Goal: Task Accomplishment & Management: Manage account settings

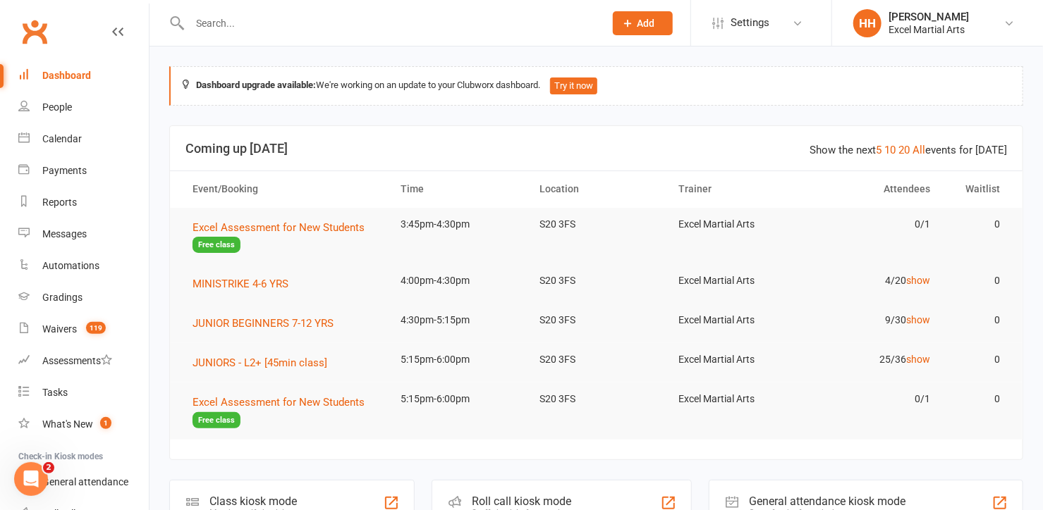
click at [196, 27] on input "text" at bounding box center [389, 23] width 409 height 20
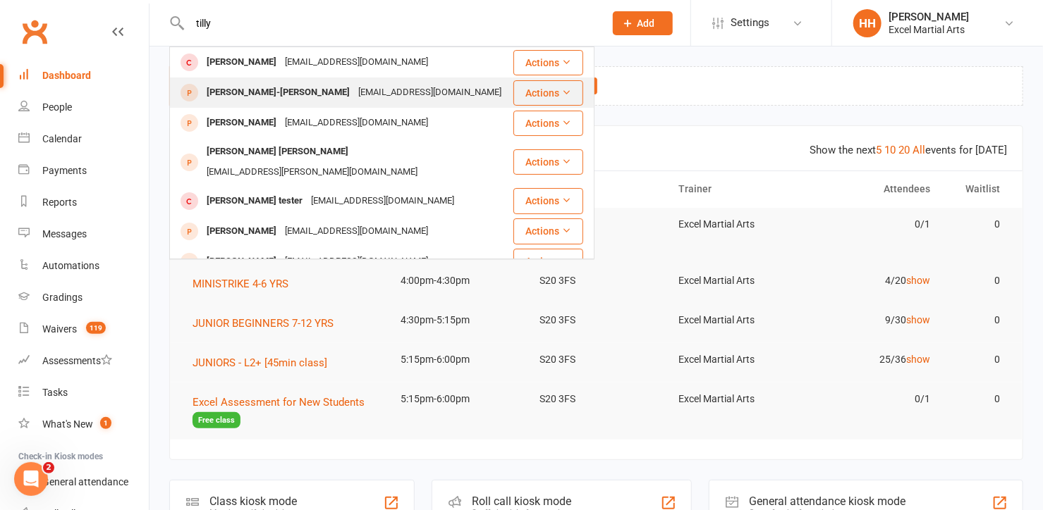
type input "tilly"
click at [233, 91] on div "[PERSON_NAME]-[PERSON_NAME]" at bounding box center [278, 92] width 152 height 20
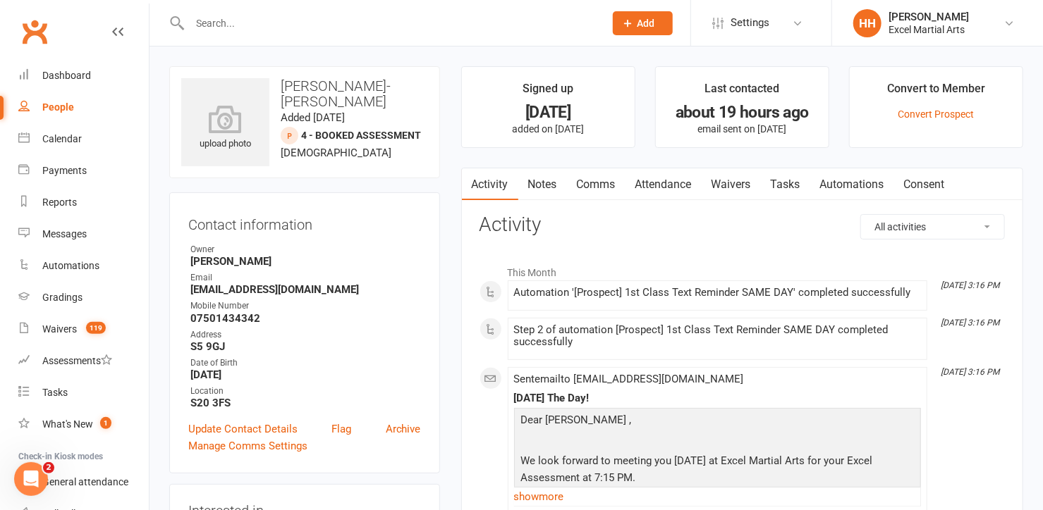
scroll to position [63, 0]
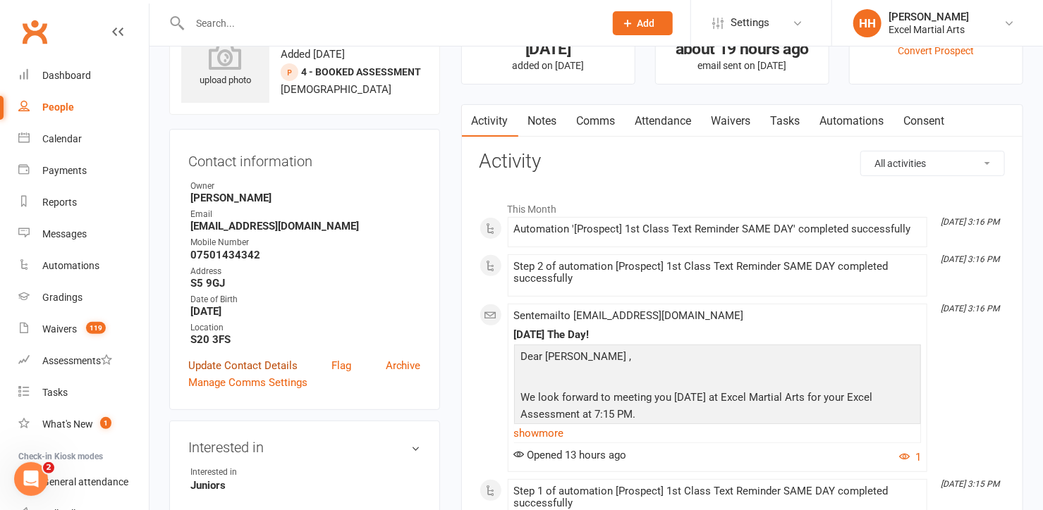
click at [275, 361] on link "Update Contact Details" at bounding box center [242, 365] width 109 height 17
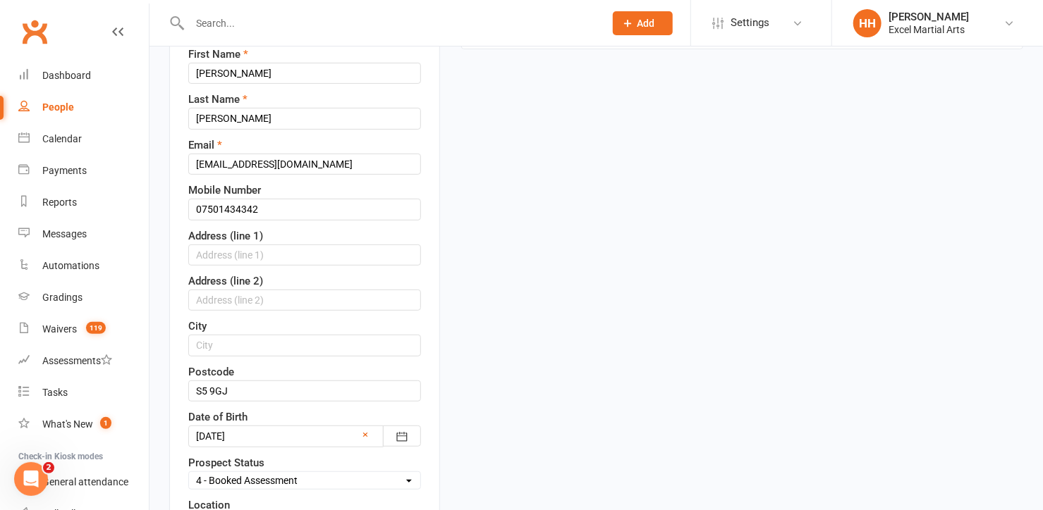
scroll to position [194, 0]
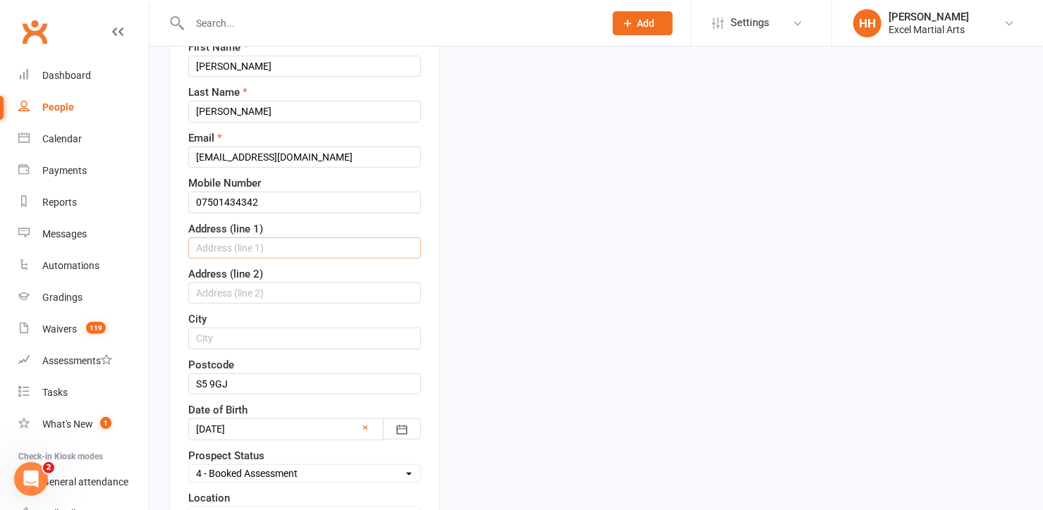
click at [199, 240] on input "text" at bounding box center [304, 248] width 233 height 21
type input "[STREET_ADDRESS]"
click at [214, 338] on input "text" at bounding box center [304, 338] width 233 height 21
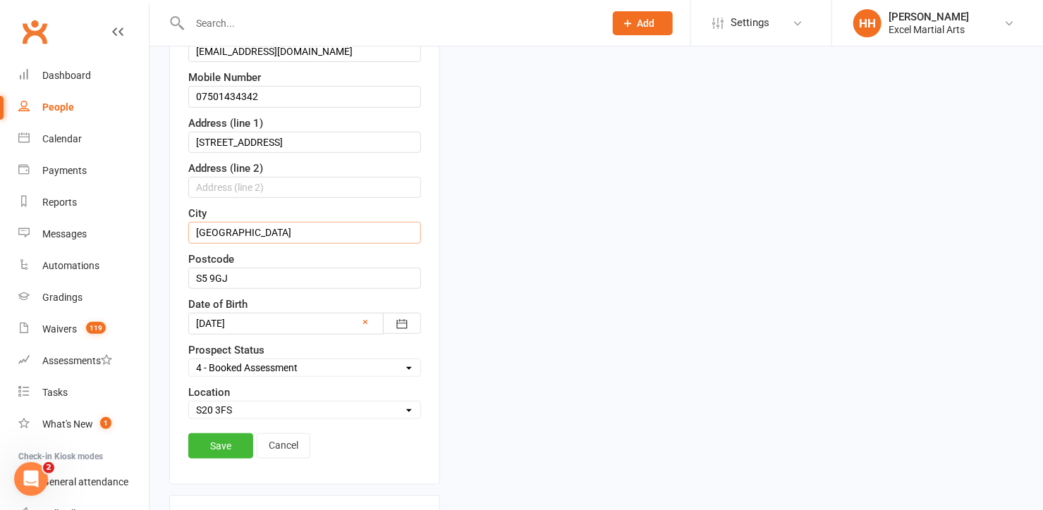
scroll to position [322, 0]
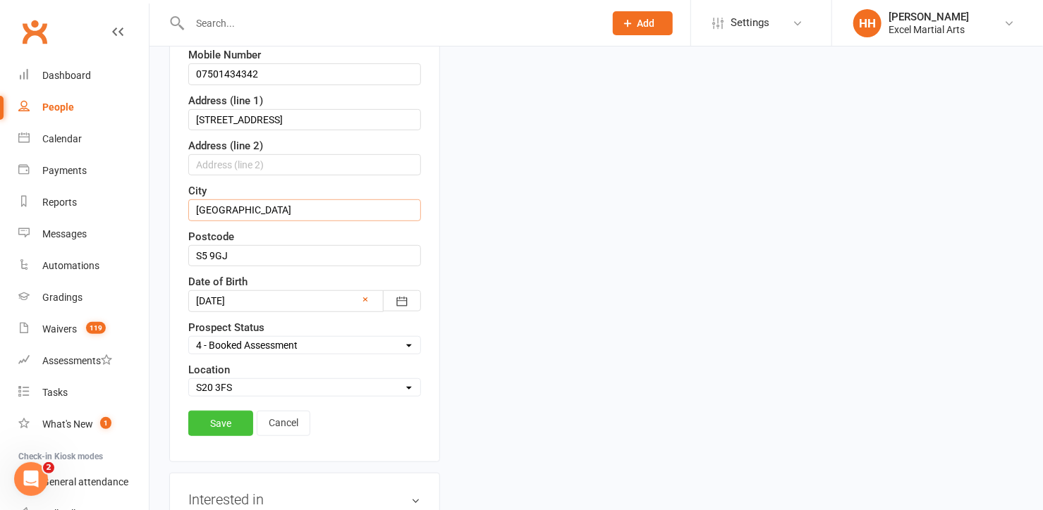
type input "[GEOGRAPHIC_DATA]"
click at [222, 417] on link "Save" at bounding box center [220, 423] width 65 height 25
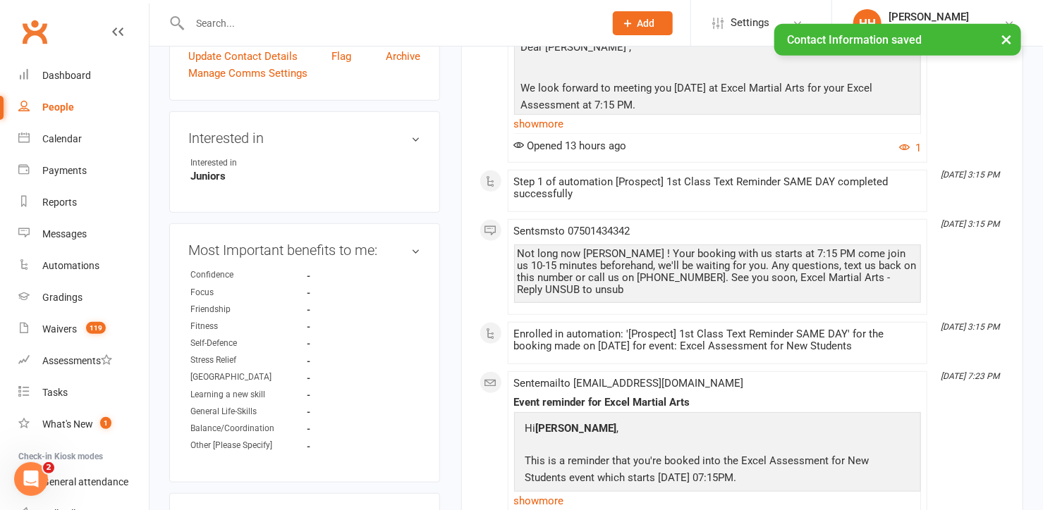
scroll to position [451, 0]
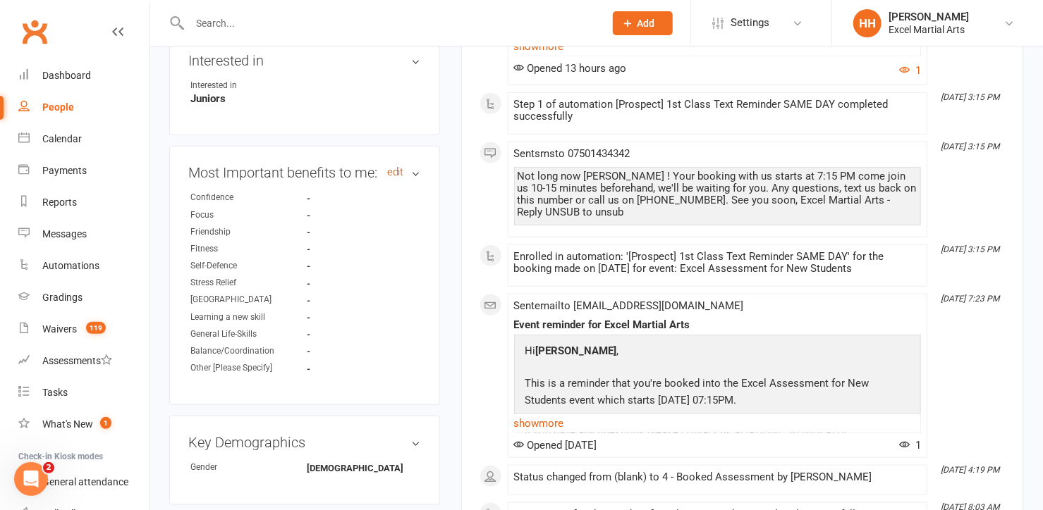
click at [395, 170] on link "edit" at bounding box center [395, 172] width 17 height 12
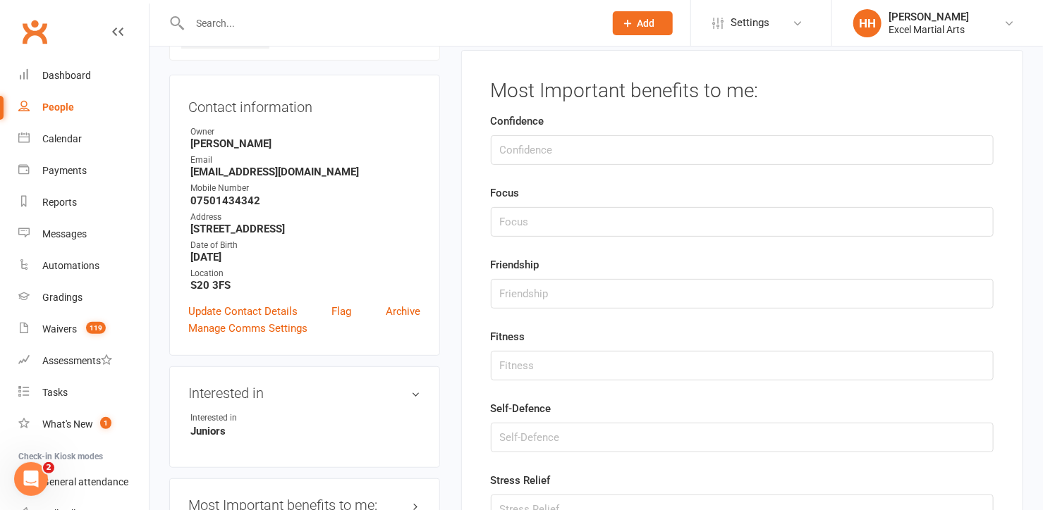
scroll to position [96, 0]
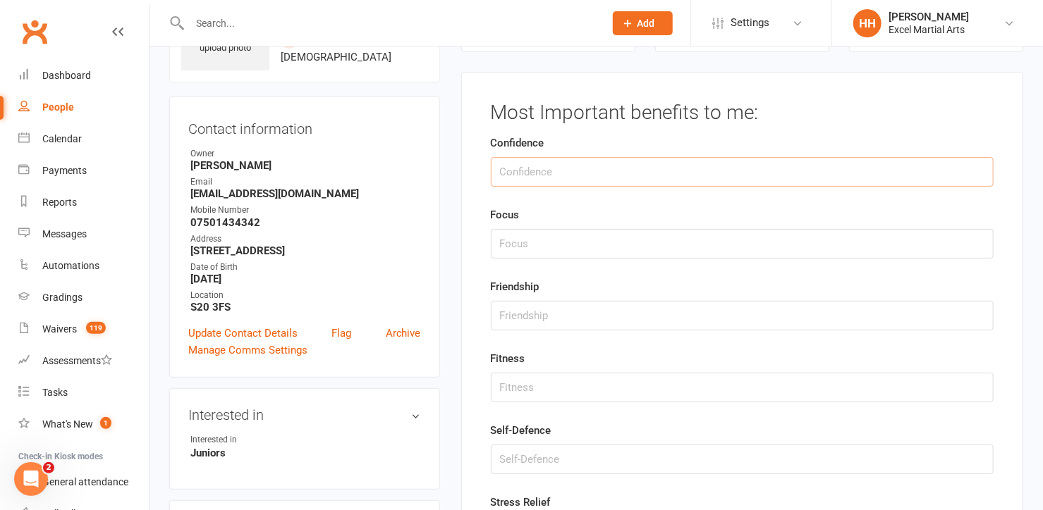
click at [513, 173] on input "string" at bounding box center [742, 172] width 503 height 30
type input "3"
click at [528, 385] on input "string" at bounding box center [742, 388] width 503 height 30
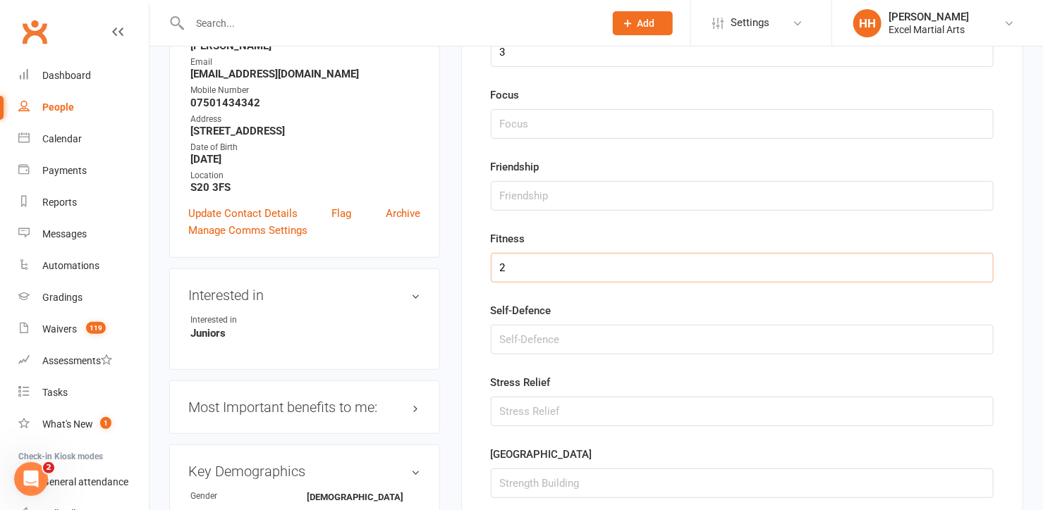
scroll to position [224, 0]
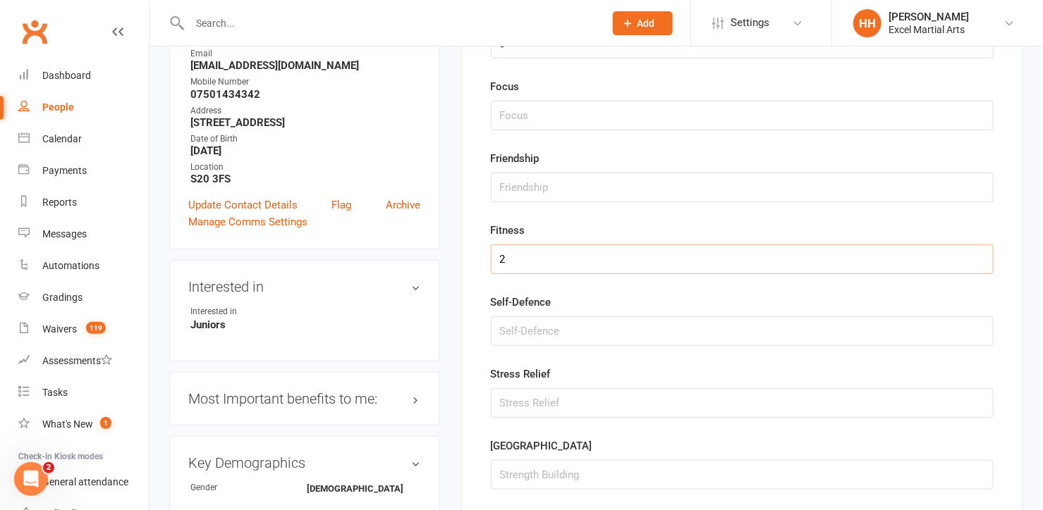
type input "2"
click at [520, 333] on input "string" at bounding box center [742, 332] width 503 height 30
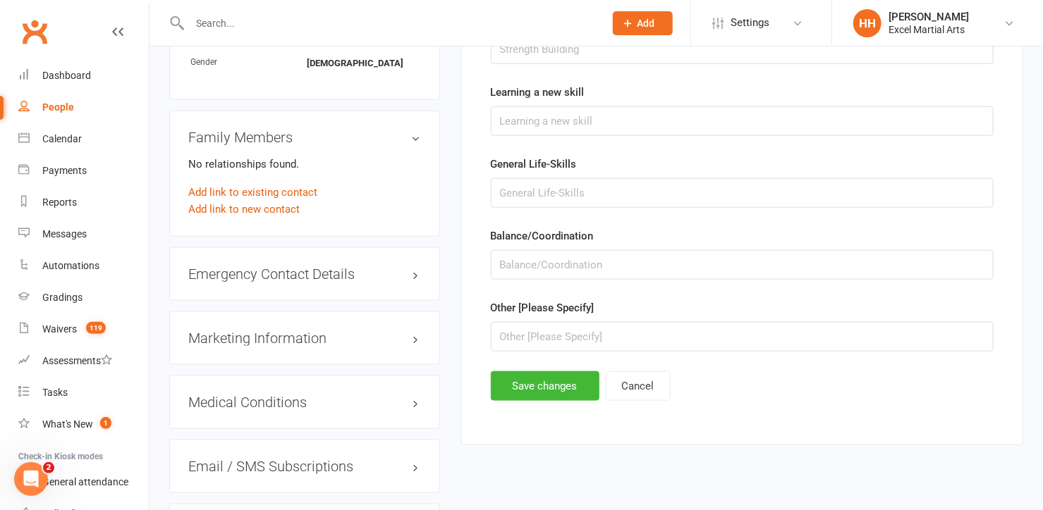
scroll to position [673, 0]
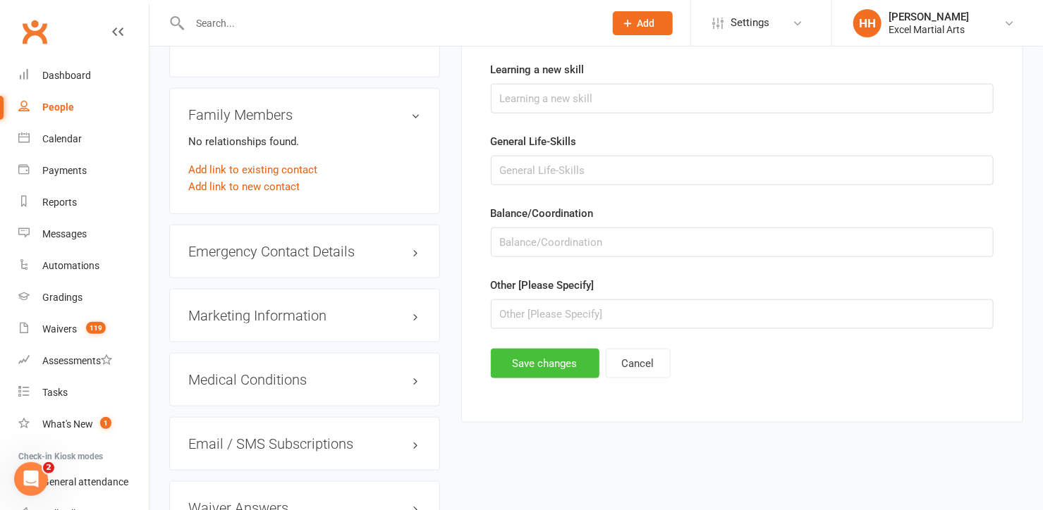
type input "1"
click at [556, 351] on button "Save changes" at bounding box center [545, 364] width 109 height 30
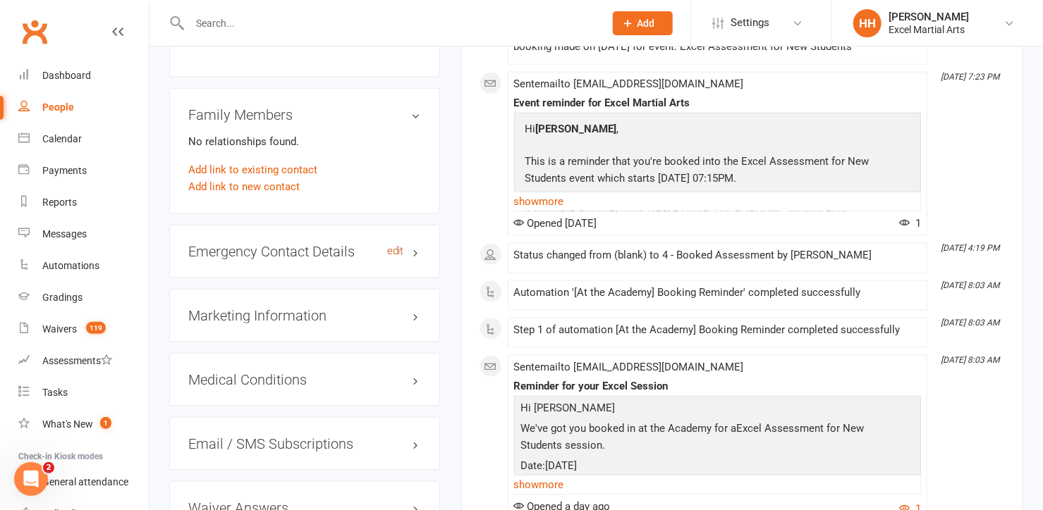
click at [397, 246] on link "edit" at bounding box center [395, 251] width 17 height 12
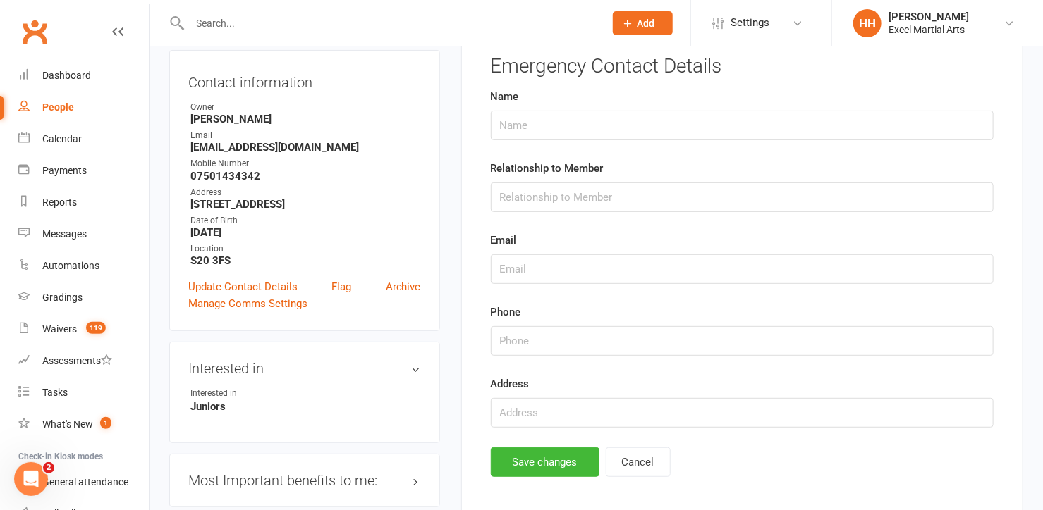
scroll to position [96, 0]
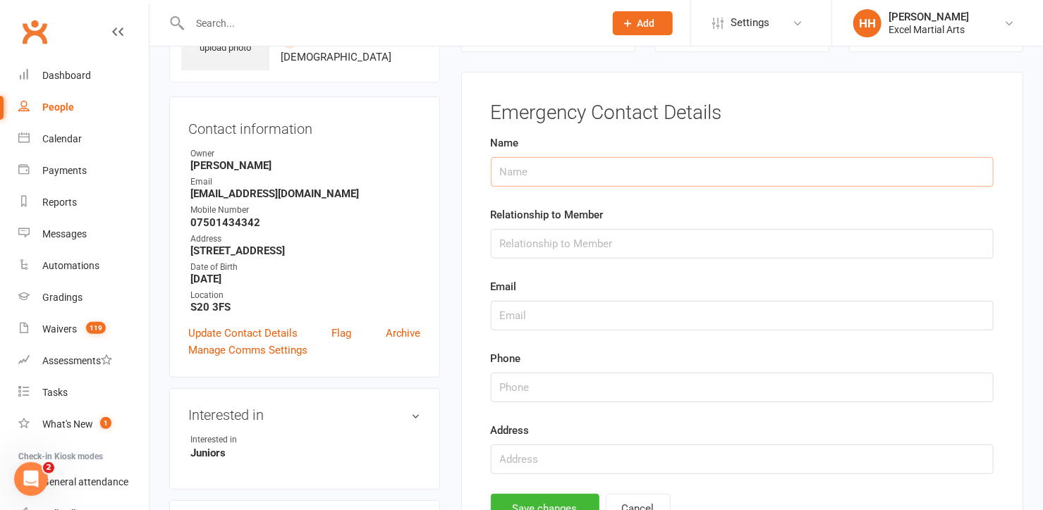
click at [527, 170] on input "text" at bounding box center [742, 172] width 503 height 30
type input "[PERSON_NAME]"
click at [520, 243] on input "text" at bounding box center [742, 244] width 503 height 30
type input "Mum"
click at [509, 314] on input "text" at bounding box center [742, 316] width 503 height 30
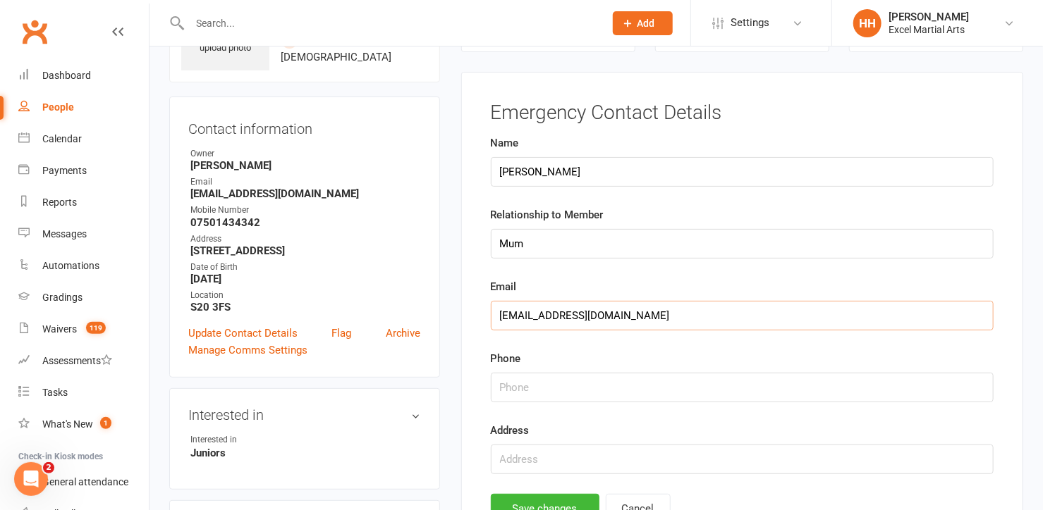
type input "[EMAIL_ADDRESS][DOMAIN_NAME]"
click at [507, 379] on input "string" at bounding box center [742, 388] width 503 height 30
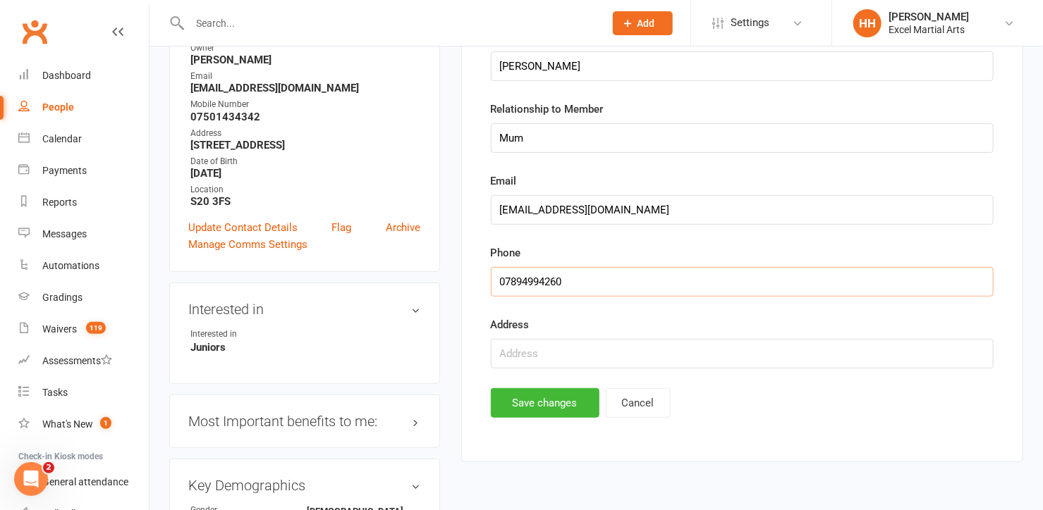
scroll to position [224, 0]
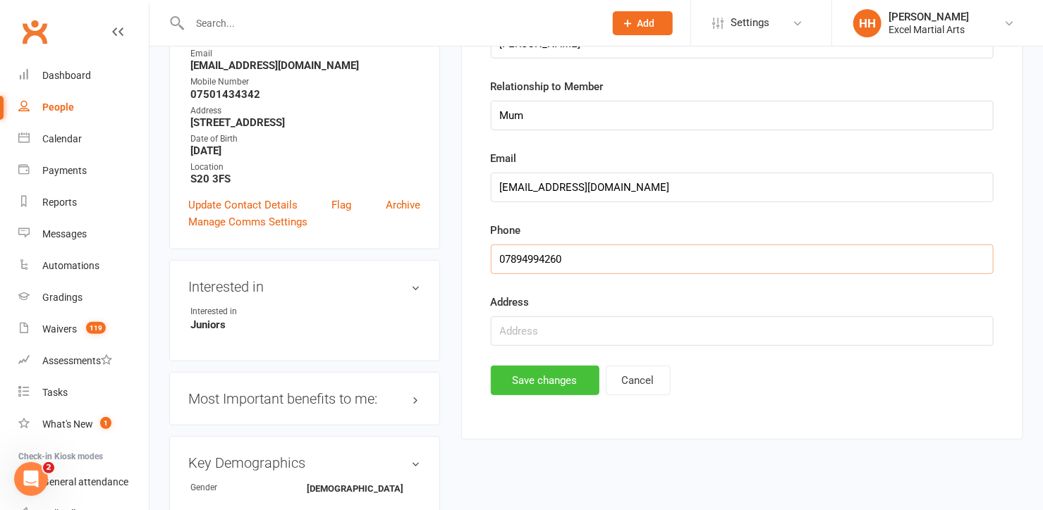
type input "07894994260"
click at [544, 374] on button "Save changes" at bounding box center [545, 381] width 109 height 30
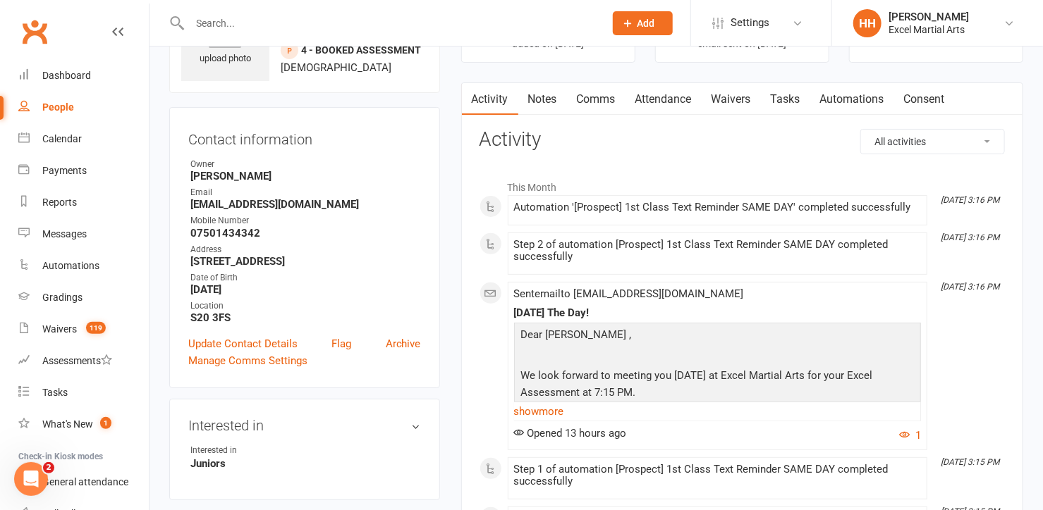
scroll to position [63, 0]
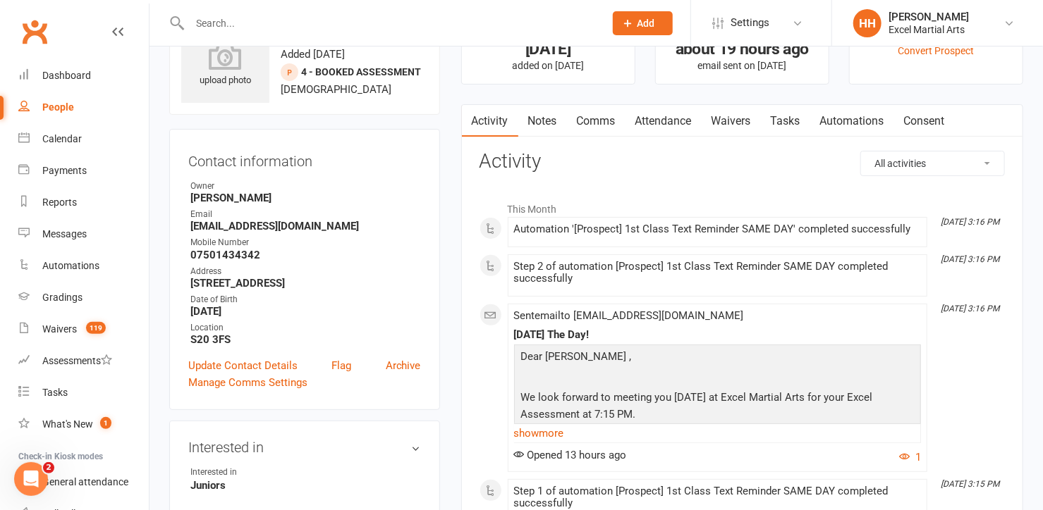
click at [542, 121] on link "Notes" at bounding box center [542, 121] width 49 height 32
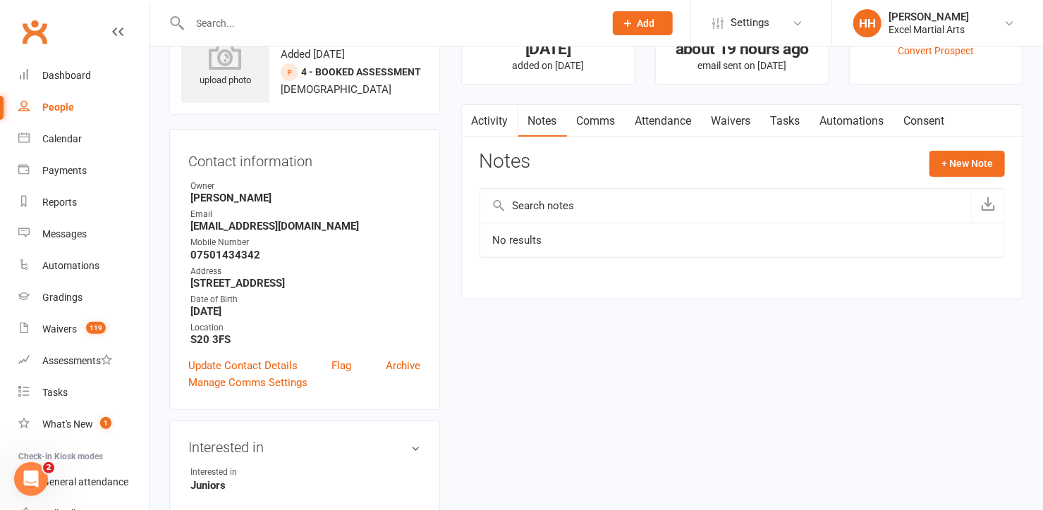
click at [482, 118] on link "Activity" at bounding box center [490, 121] width 56 height 32
